Goal: Transaction & Acquisition: Purchase product/service

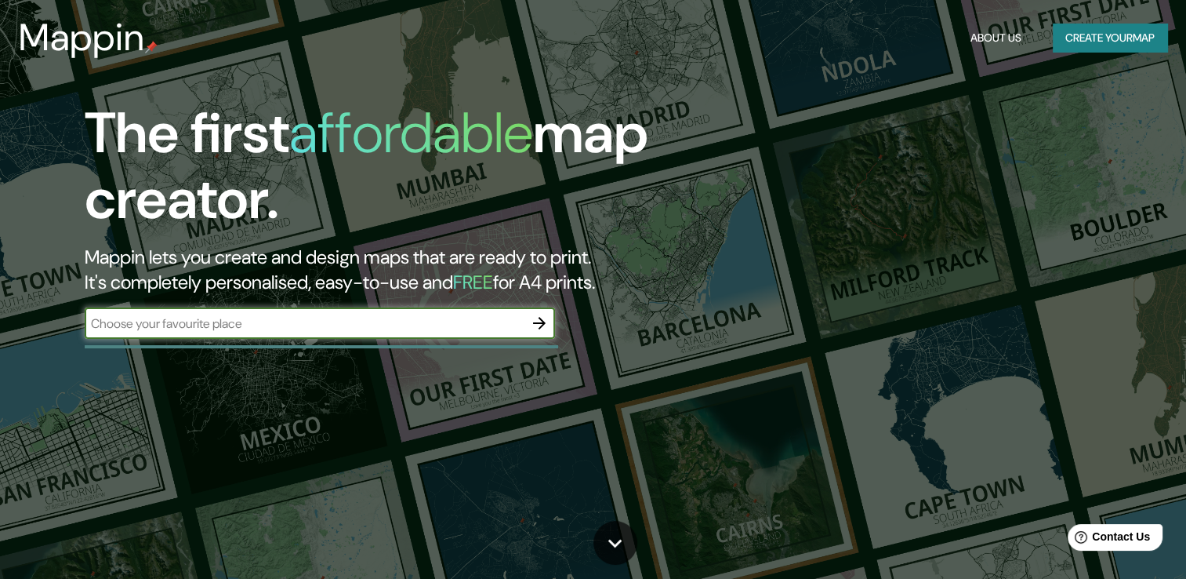
click at [219, 328] on input "text" at bounding box center [304, 323] width 439 height 18
type input "belgrano"
click at [544, 314] on icon "button" at bounding box center [539, 323] width 19 height 19
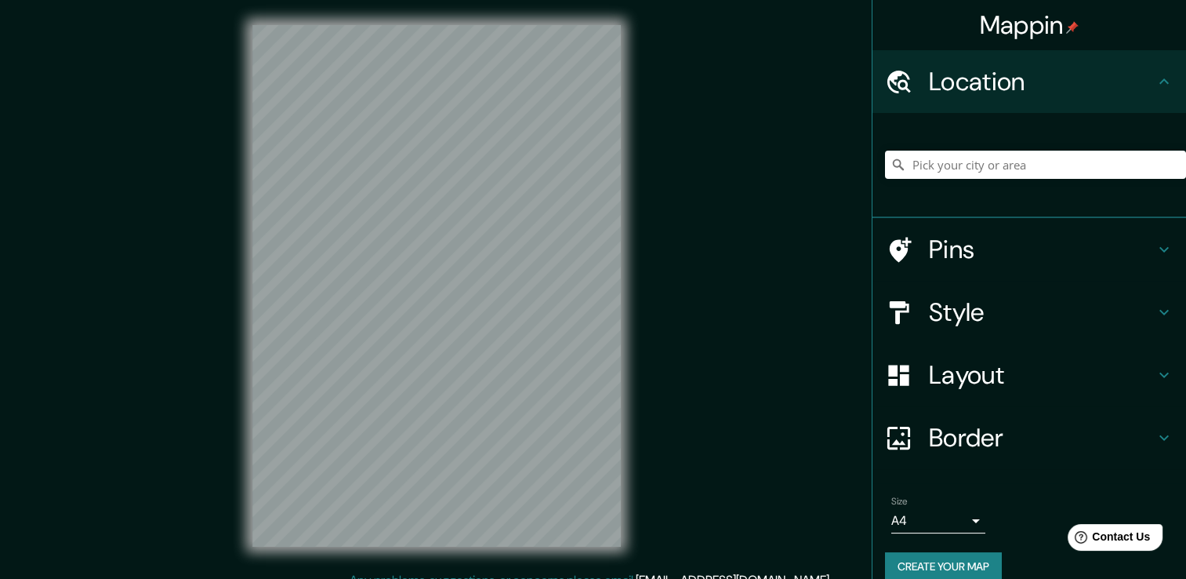
scroll to position [17, 0]
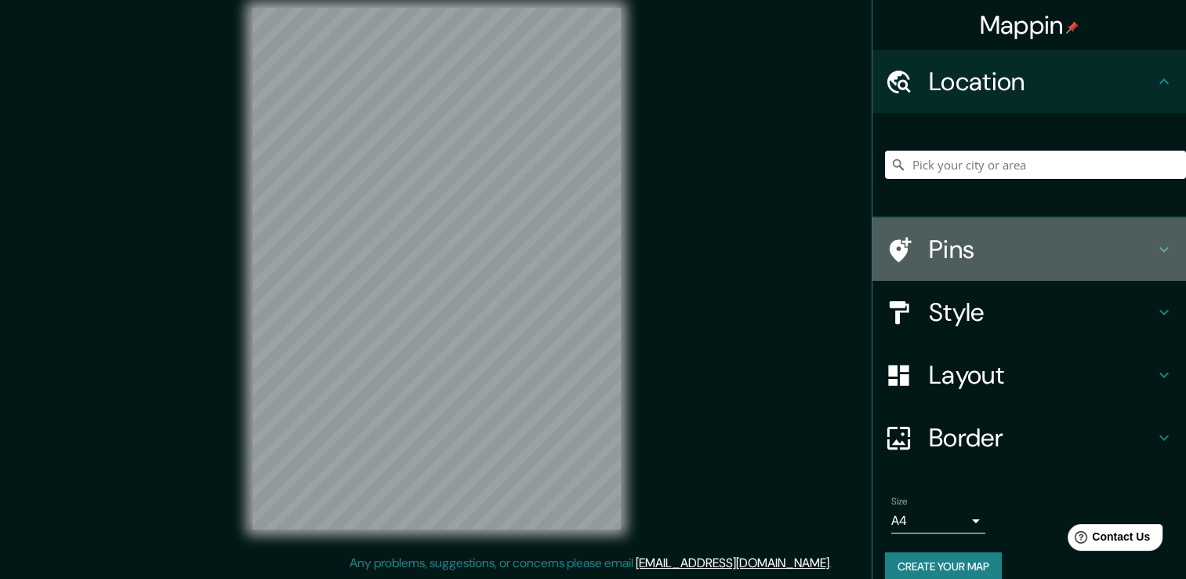
click at [997, 232] on div "Pins" at bounding box center [1030, 249] width 314 height 63
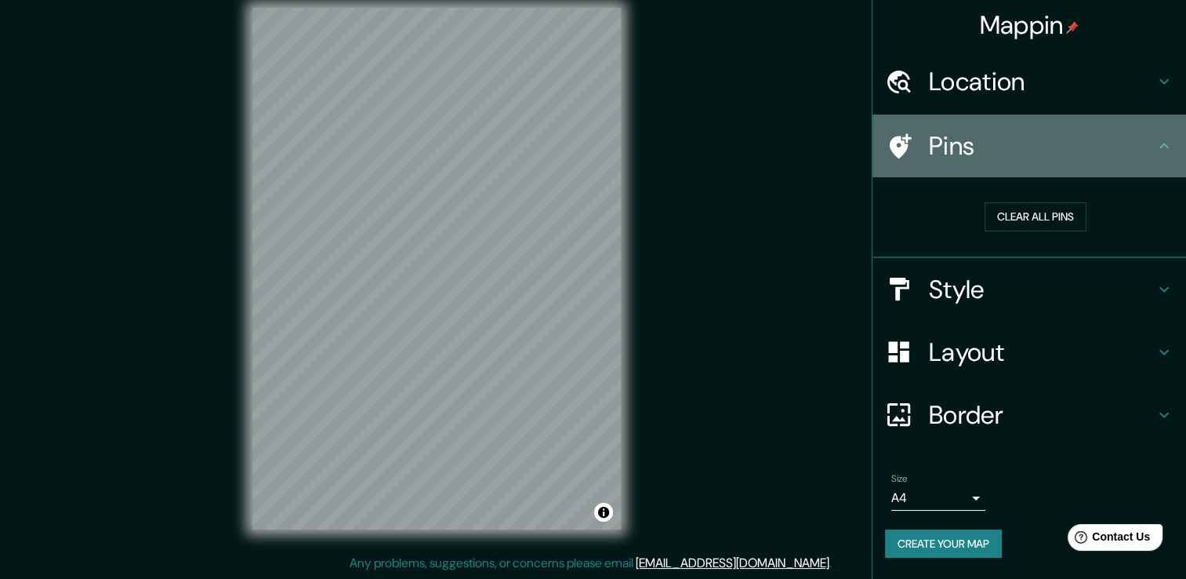
click at [1173, 153] on icon at bounding box center [1164, 145] width 19 height 19
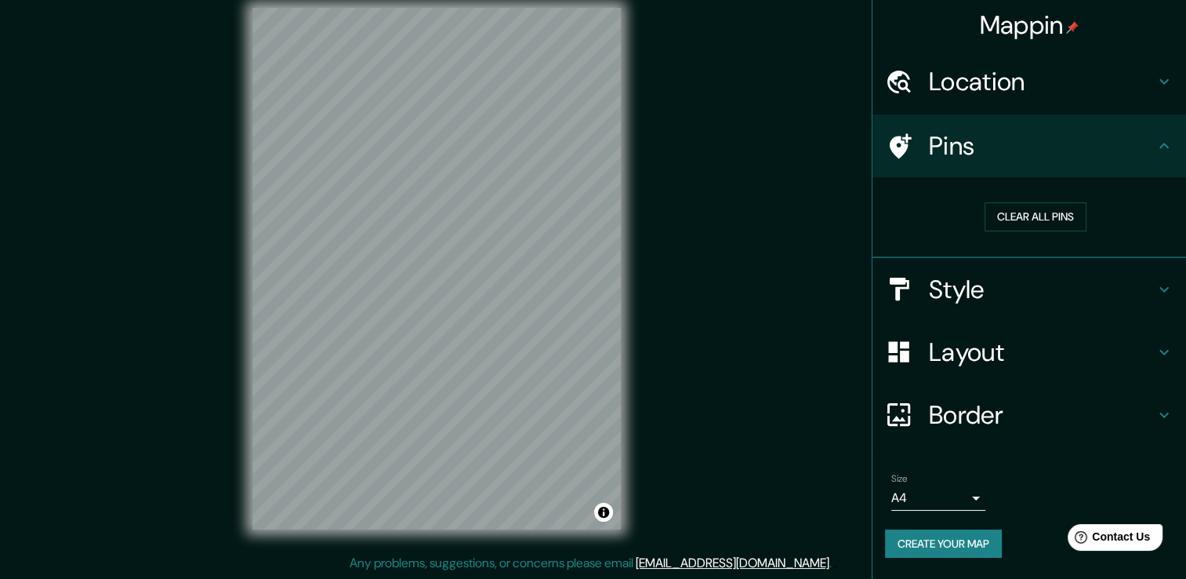
click at [1157, 287] on icon at bounding box center [1164, 289] width 19 height 19
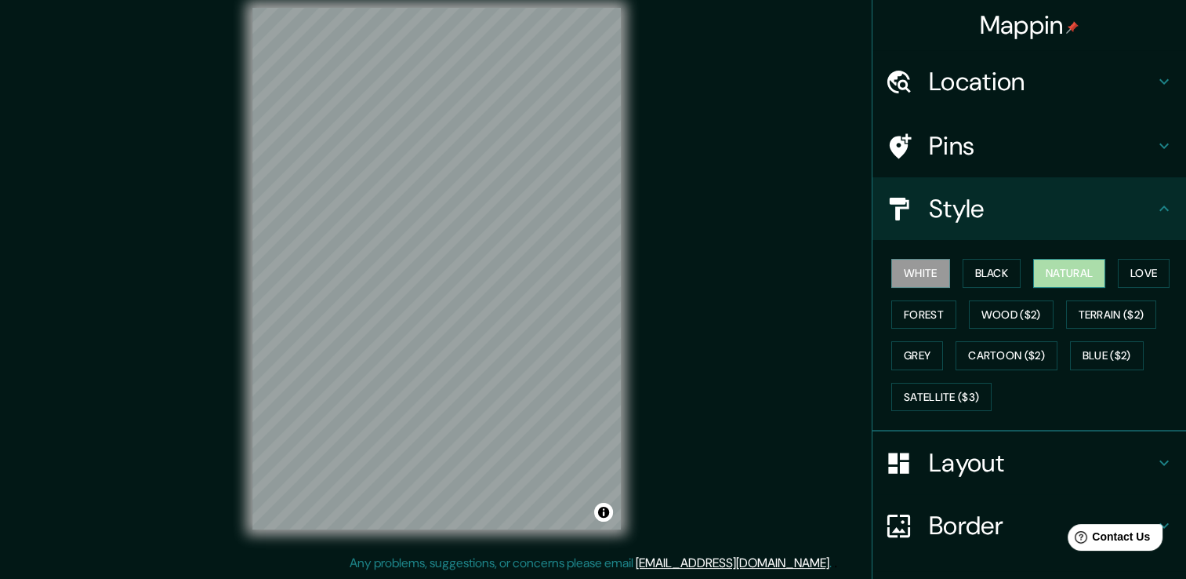
click at [1085, 260] on button "Natural" at bounding box center [1069, 273] width 72 height 29
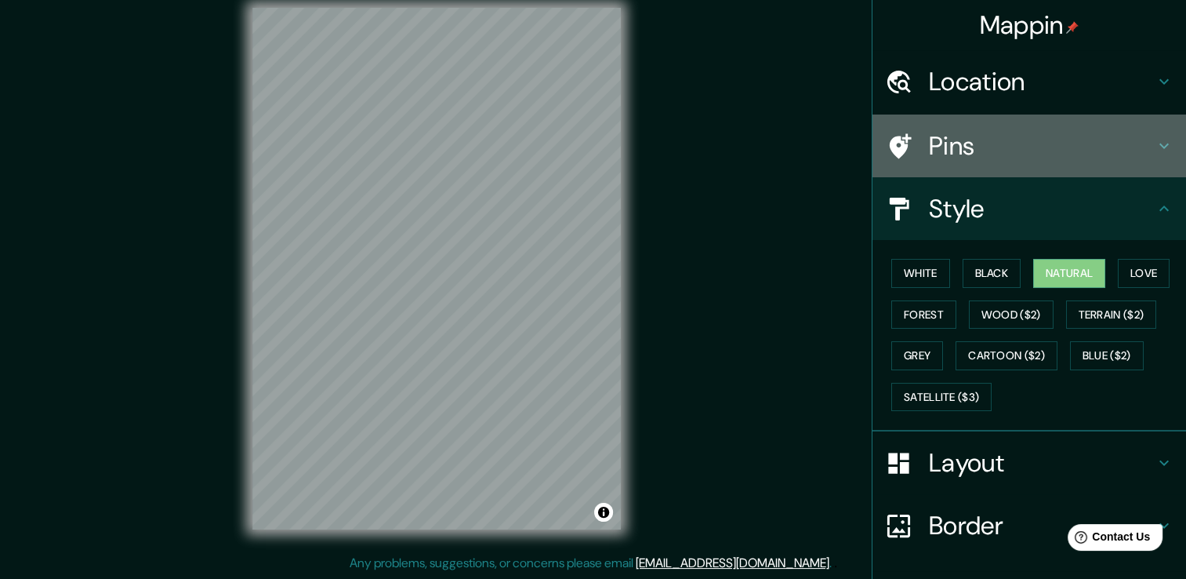
click at [1026, 155] on h4 "Pins" at bounding box center [1042, 145] width 226 height 31
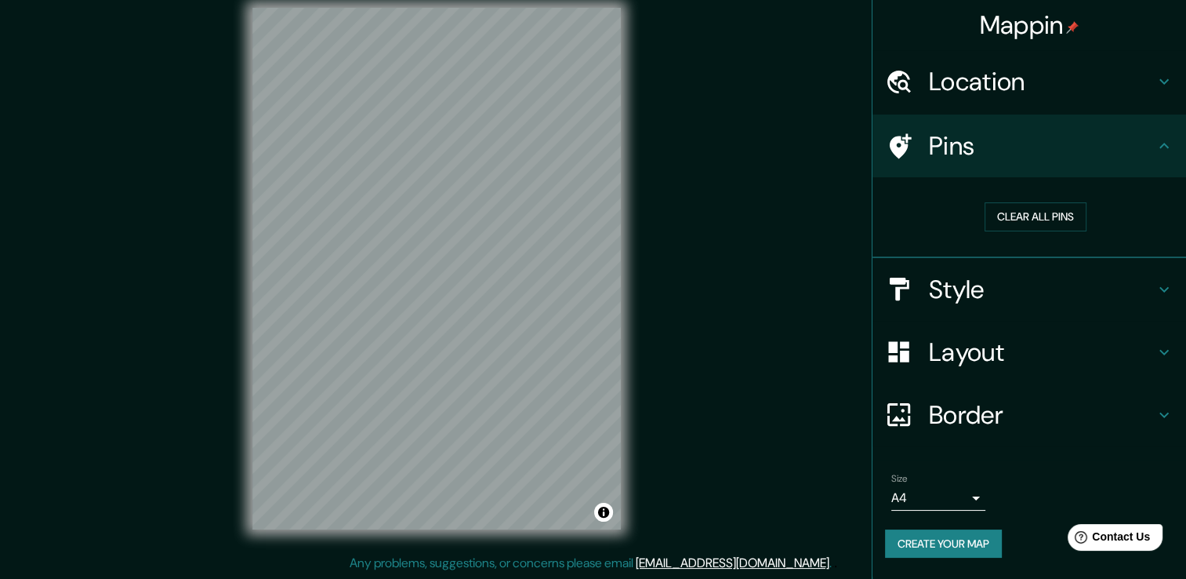
click at [1021, 96] on h4 "Location" at bounding box center [1042, 81] width 226 height 31
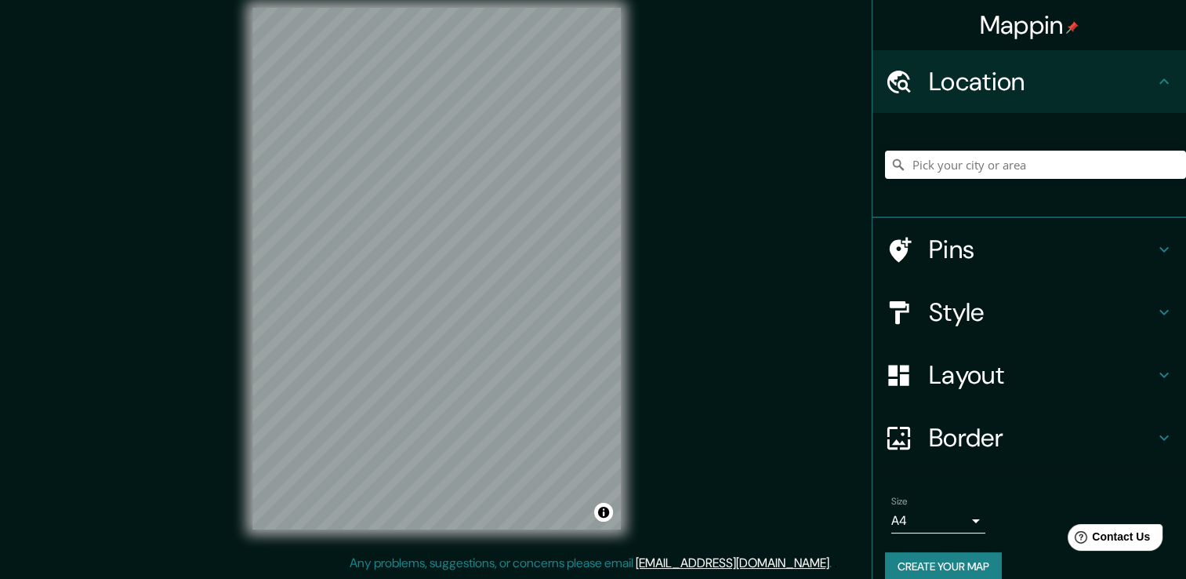
click at [1027, 89] on h4 "Location" at bounding box center [1042, 81] width 226 height 31
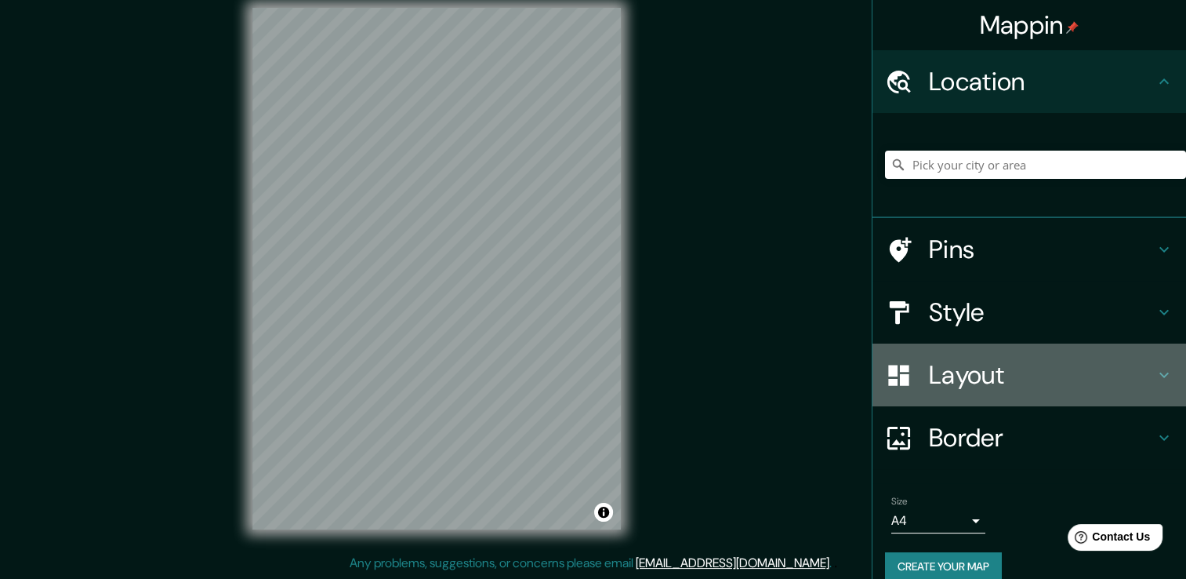
click at [977, 380] on h4 "Layout" at bounding box center [1042, 374] width 226 height 31
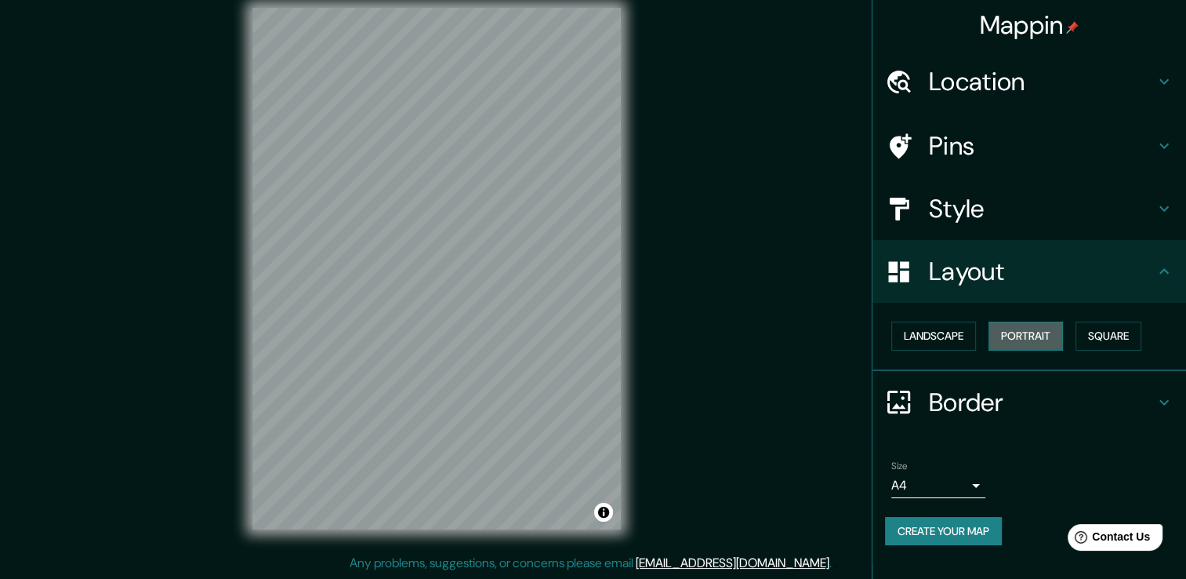
click at [1032, 337] on button "Portrait" at bounding box center [1026, 335] width 74 height 29
click at [936, 332] on button "Landscape" at bounding box center [933, 335] width 85 height 29
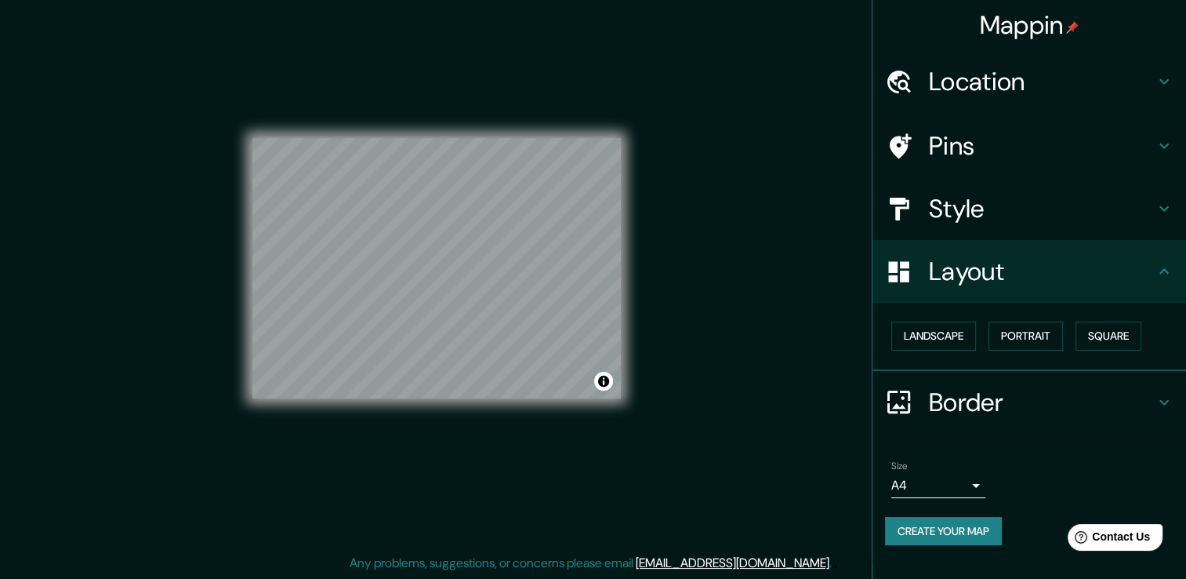
click at [981, 404] on h4 "Border" at bounding box center [1042, 401] width 226 height 31
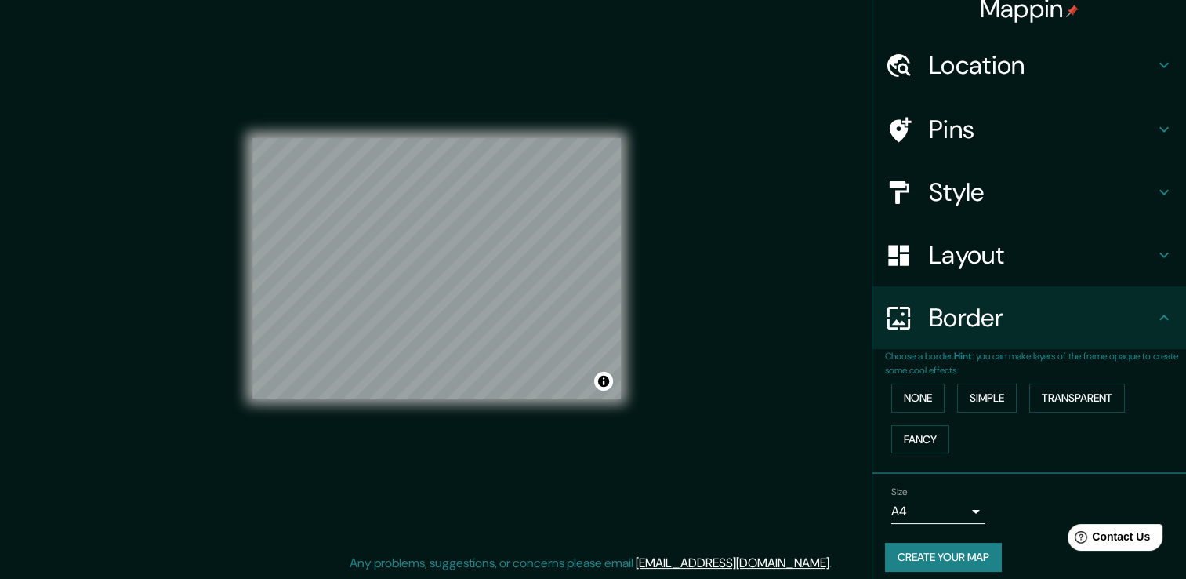
scroll to position [26, 0]
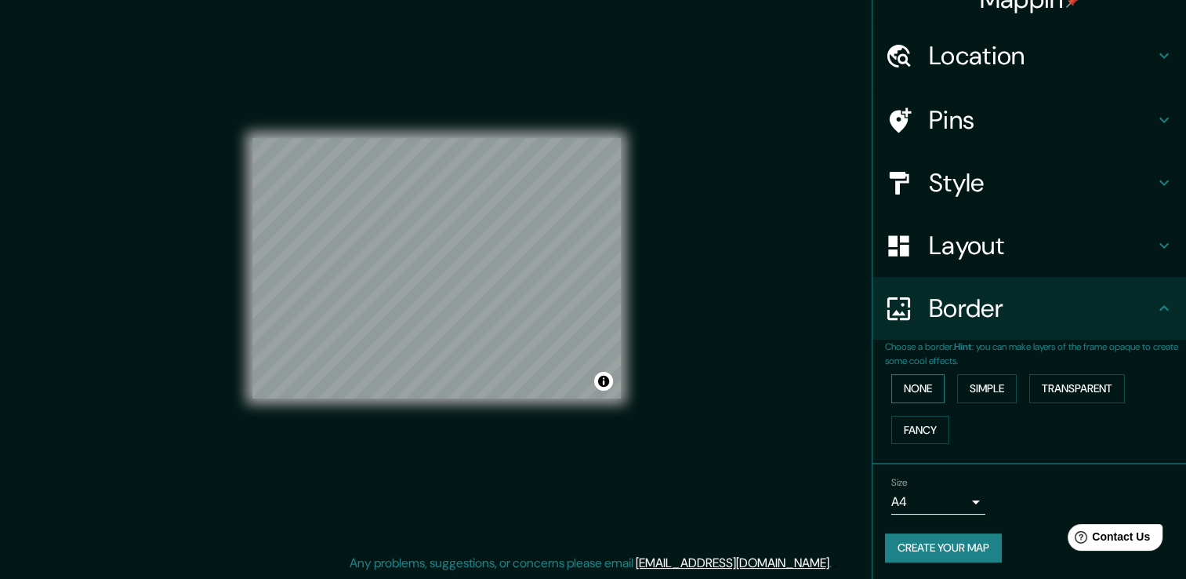
click at [915, 378] on button "None" at bounding box center [917, 388] width 53 height 29
